Goal: Task Accomplishment & Management: Use online tool/utility

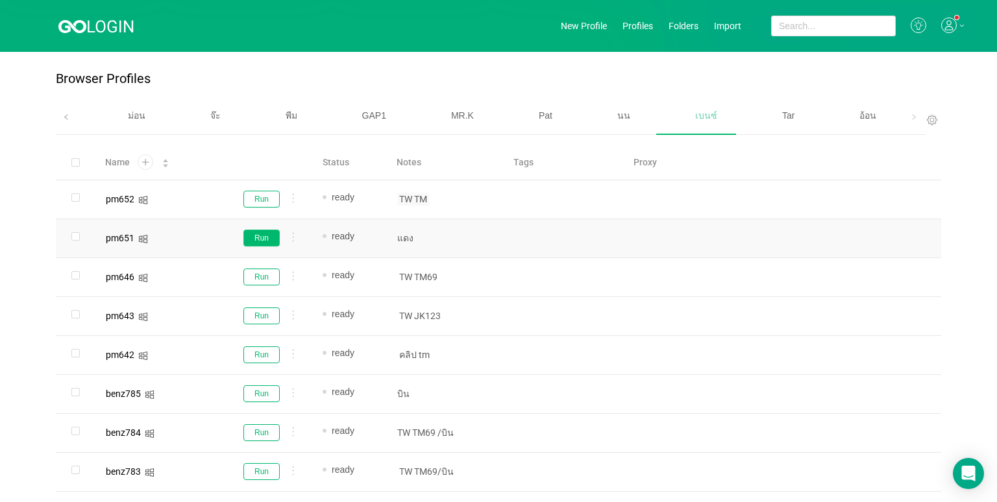
click at [267, 235] on button "Run" at bounding box center [261, 238] width 36 height 17
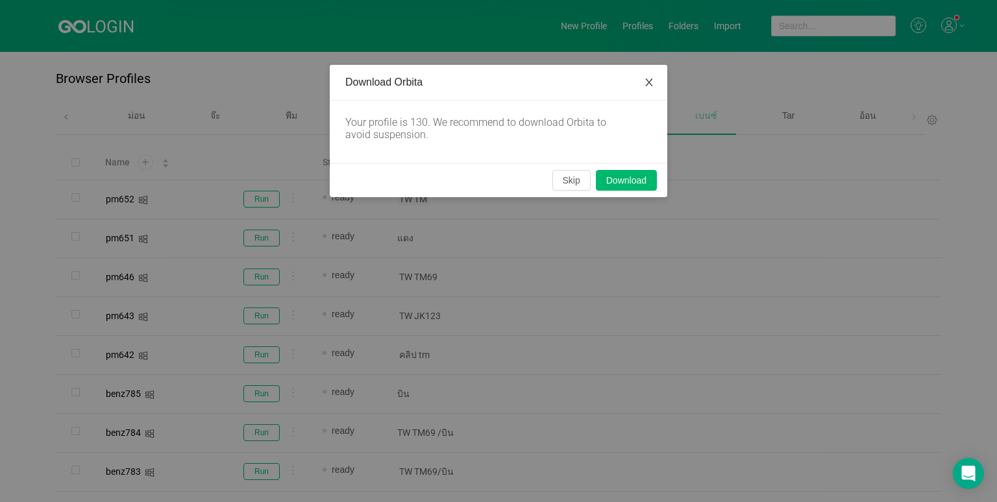
click at [653, 77] on span "Close" at bounding box center [649, 83] width 36 height 36
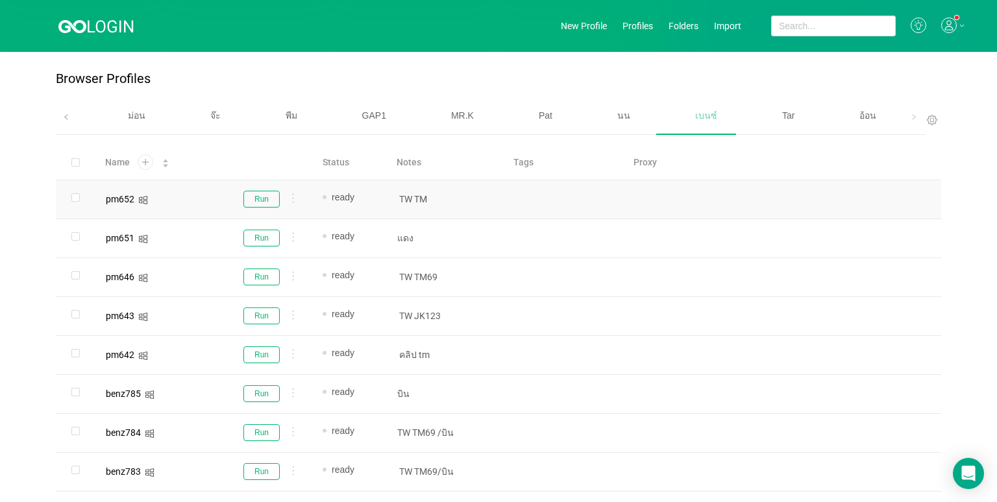
click at [260, 188] on td "Run" at bounding box center [268, 199] width 88 height 39
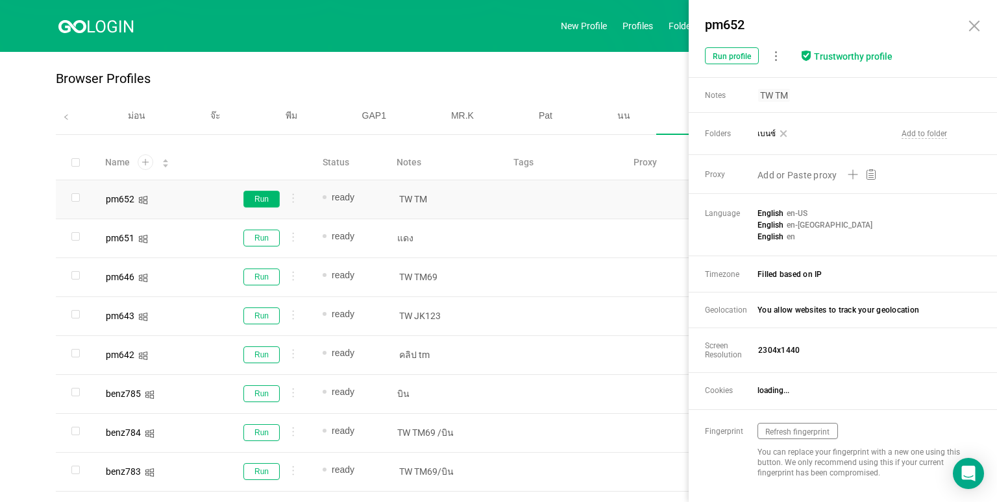
click at [260, 202] on button "Run" at bounding box center [261, 199] width 36 height 17
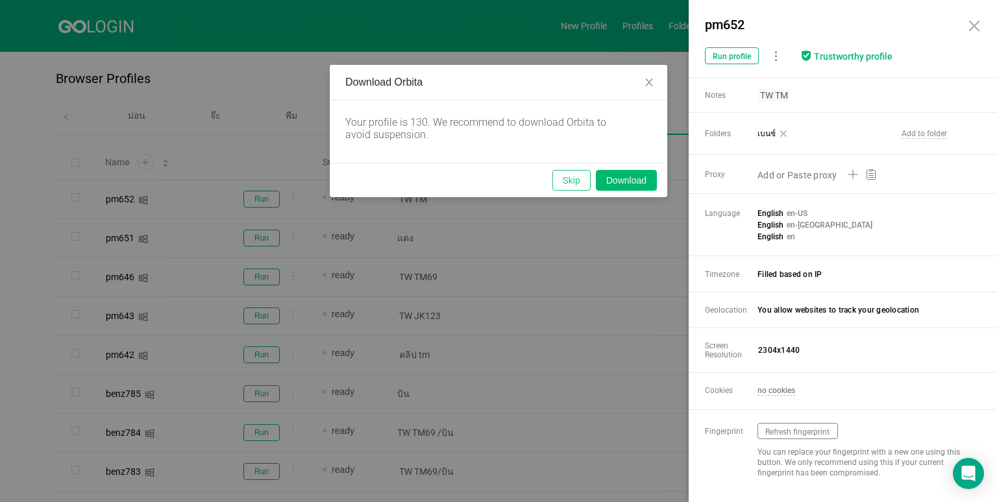
click at [572, 183] on button "Skip" at bounding box center [571, 180] width 38 height 21
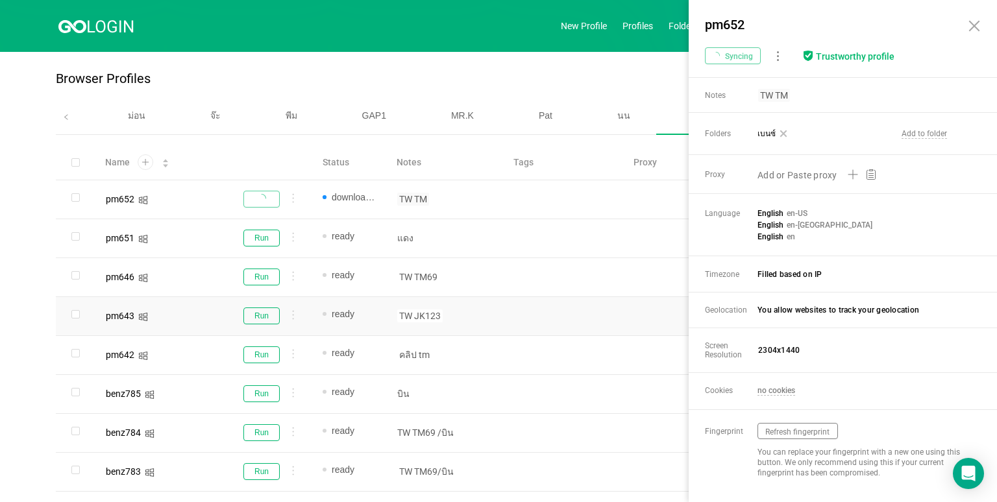
click at [974, 23] on icon at bounding box center [974, 26] width 16 height 16
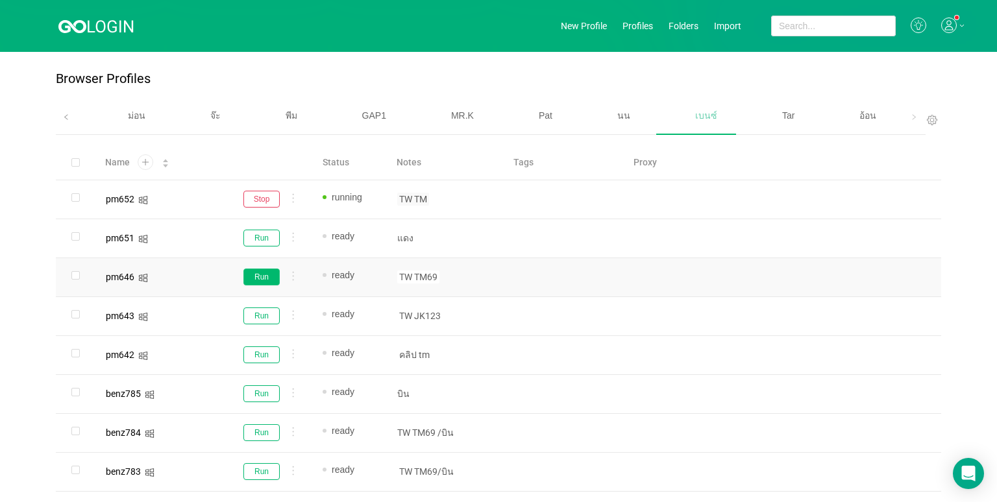
click at [260, 278] on button "Run" at bounding box center [261, 277] width 36 height 17
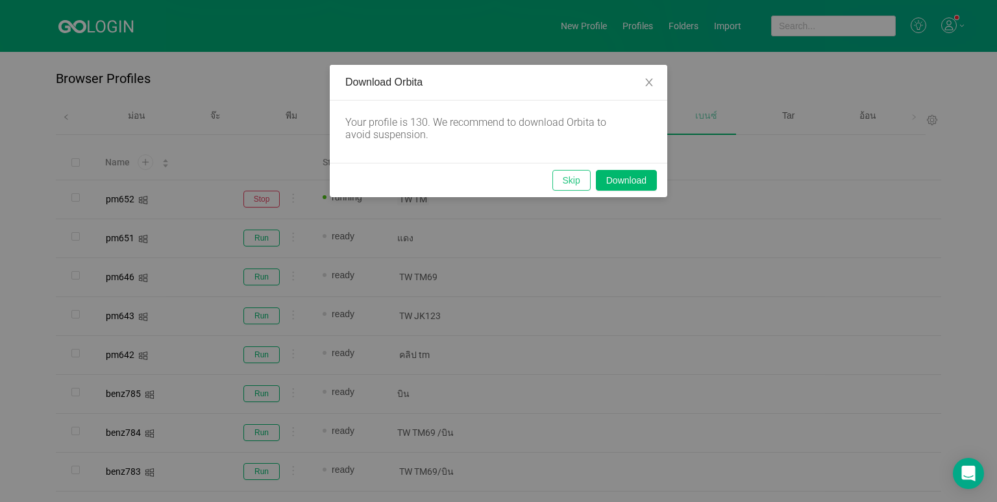
click at [563, 182] on button "Skip" at bounding box center [571, 180] width 38 height 21
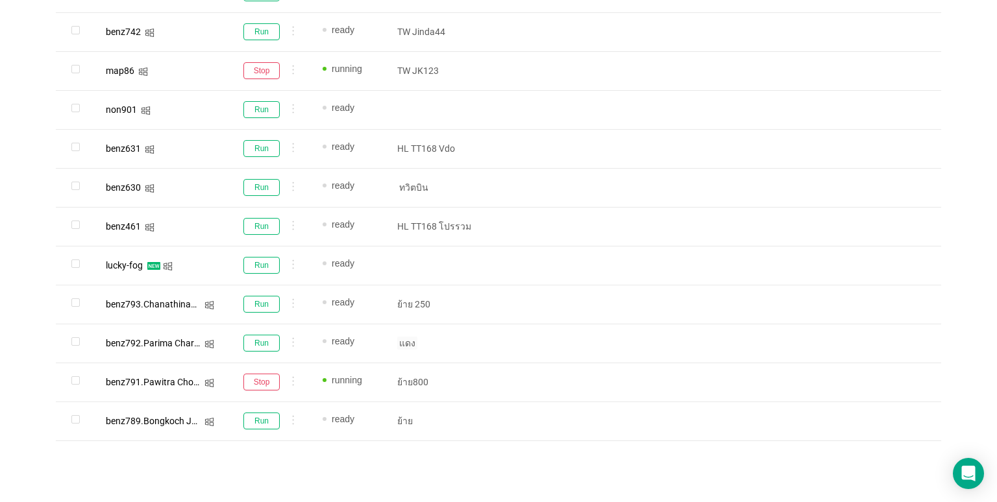
scroll to position [791, 0]
click at [258, 337] on button "Run" at bounding box center [261, 342] width 36 height 17
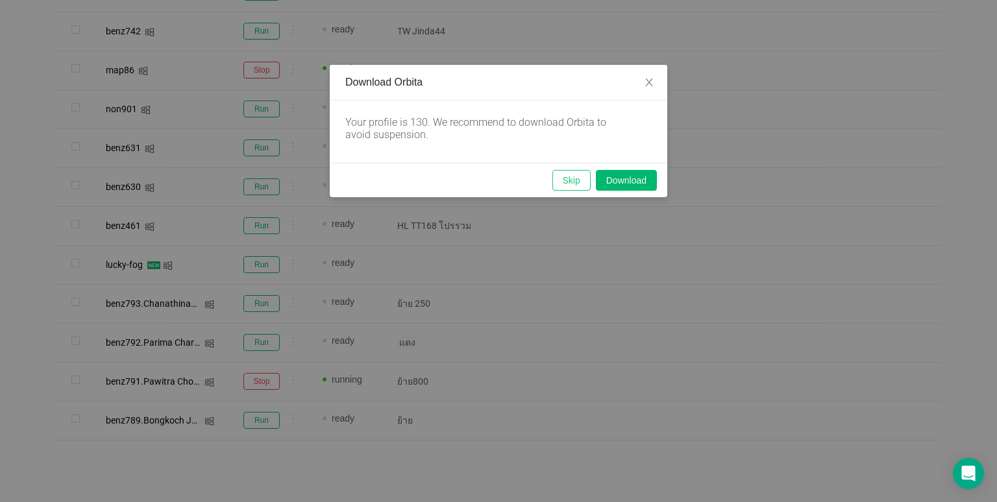
click at [585, 178] on button "Skip" at bounding box center [571, 180] width 38 height 21
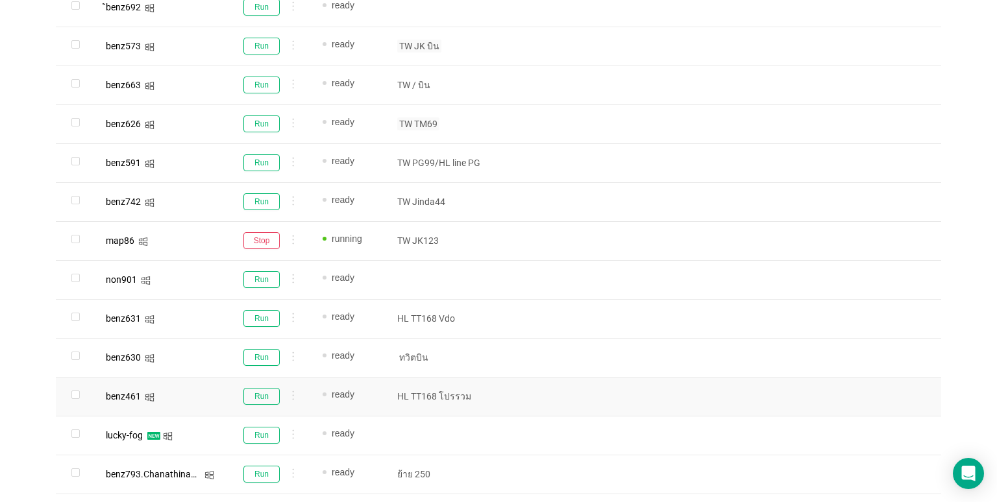
scroll to position [596, 0]
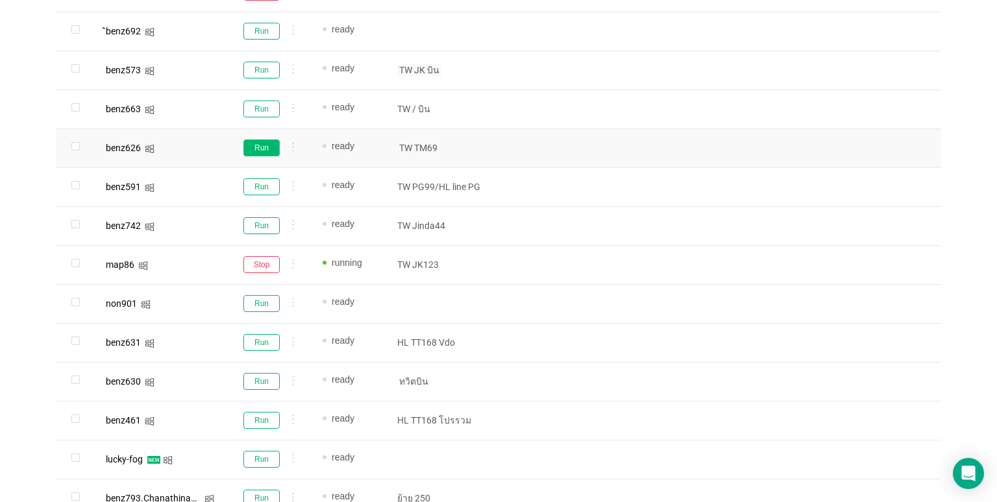
click at [262, 145] on button "Run" at bounding box center [261, 147] width 36 height 17
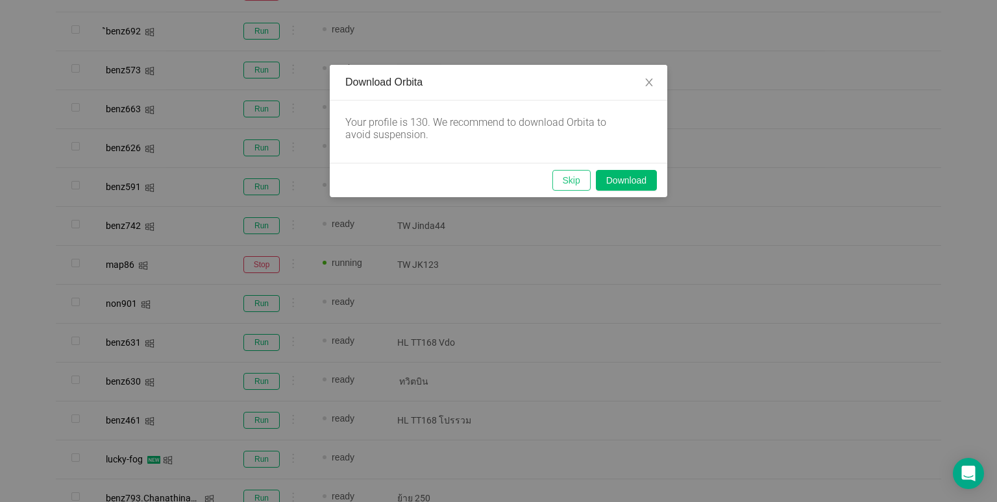
click at [560, 175] on button "Skip" at bounding box center [571, 180] width 38 height 21
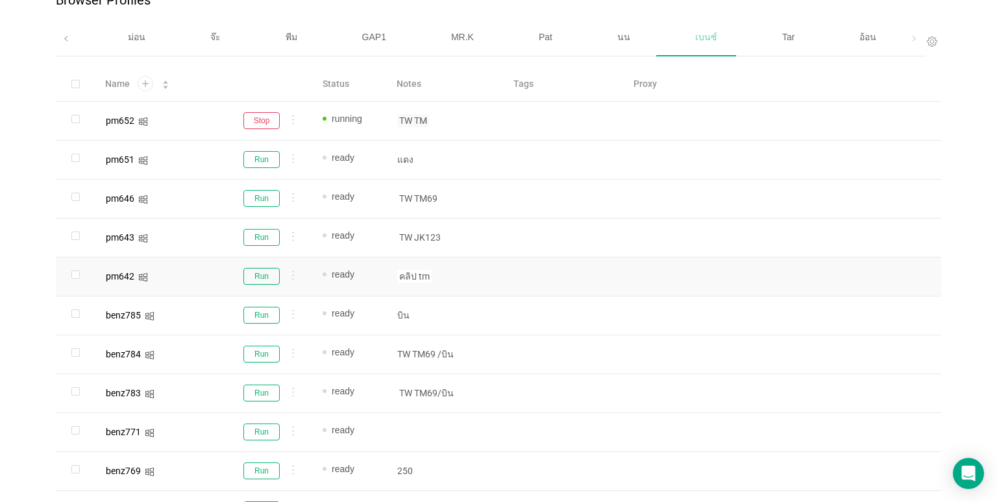
scroll to position [77, 0]
click at [265, 197] on button "Run" at bounding box center [261, 199] width 36 height 17
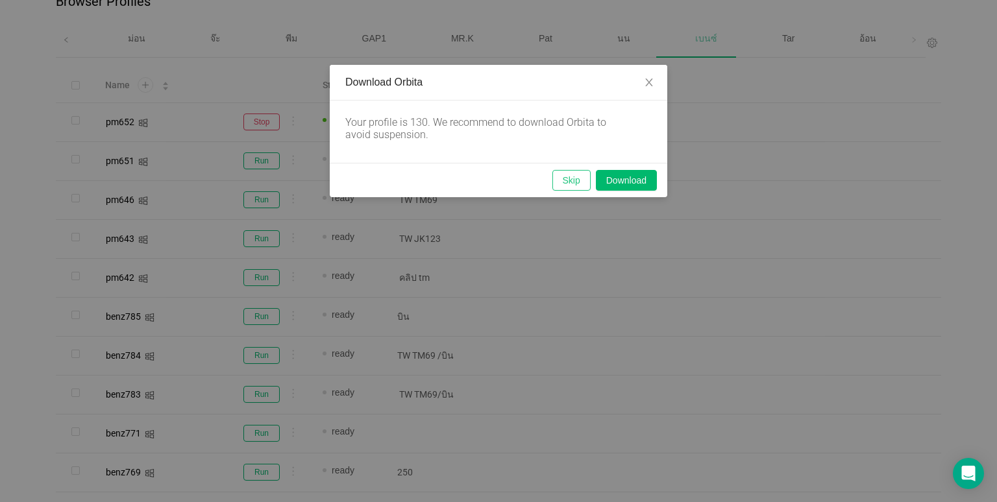
click at [581, 187] on button "Skip" at bounding box center [571, 180] width 38 height 21
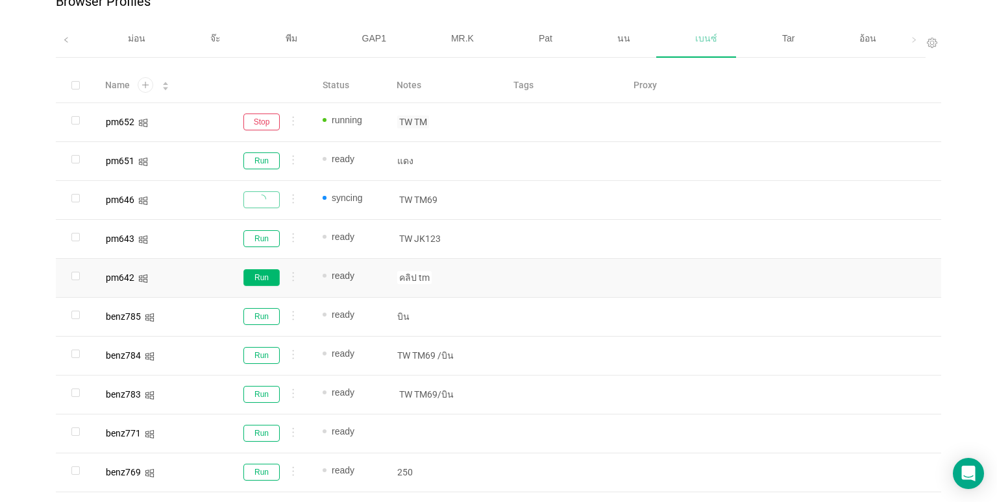
click at [271, 274] on button "Run" at bounding box center [261, 277] width 36 height 17
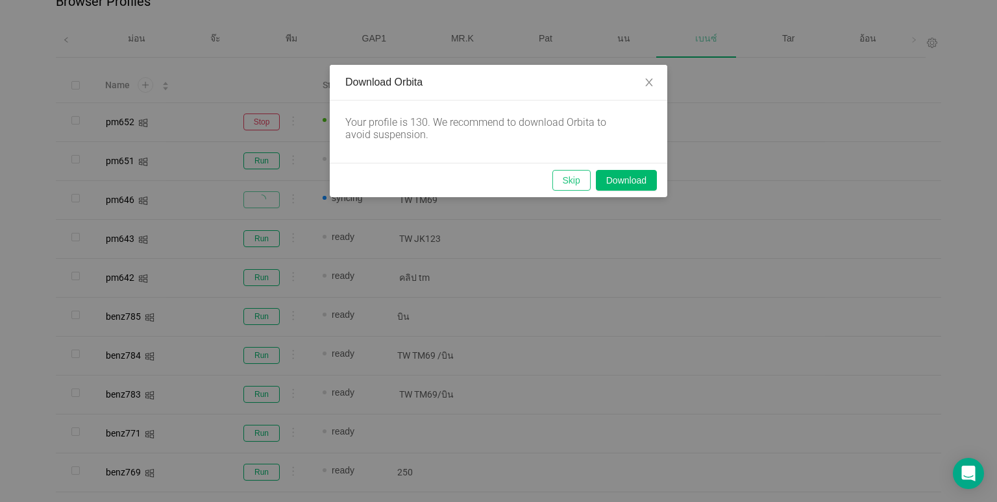
click at [557, 186] on button "Skip" at bounding box center [571, 180] width 38 height 21
